Goal: Task Accomplishment & Management: Manage account settings

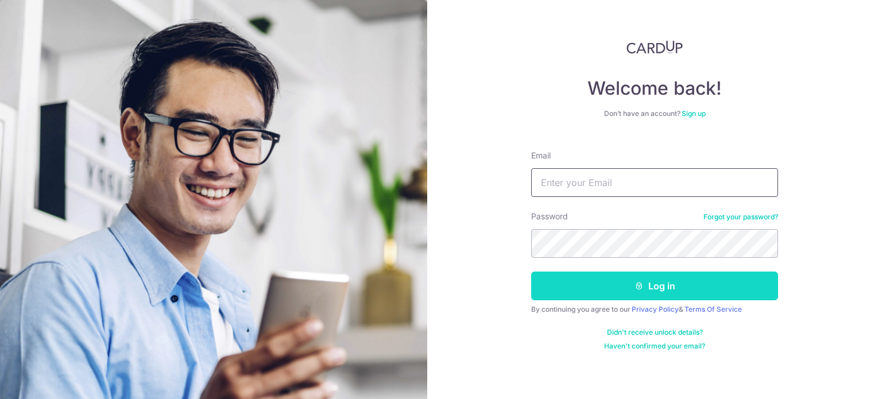
type input "[EMAIL_ADDRESS][DOMAIN_NAME]"
click at [637, 280] on button "Log in" at bounding box center [654, 286] width 247 height 29
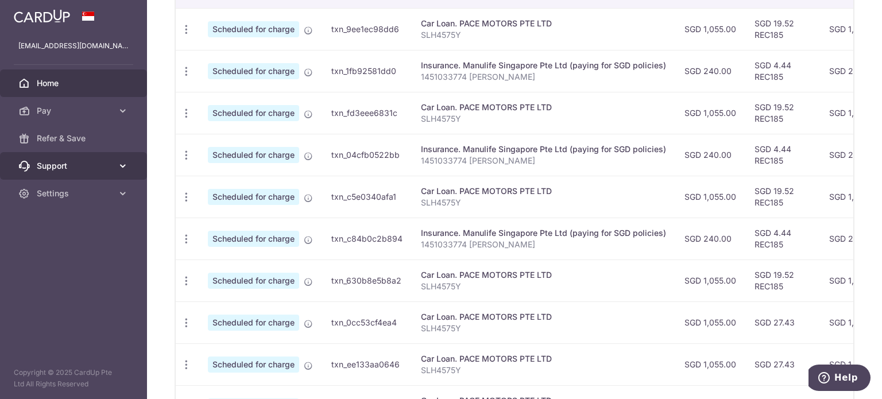
scroll to position [377, 0]
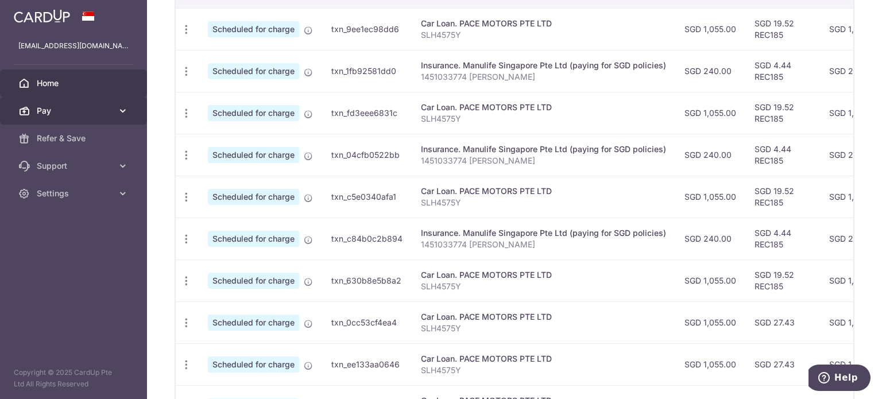
click at [82, 114] on span "Pay" at bounding box center [75, 110] width 76 height 11
